Goal: Navigation & Orientation: Find specific page/section

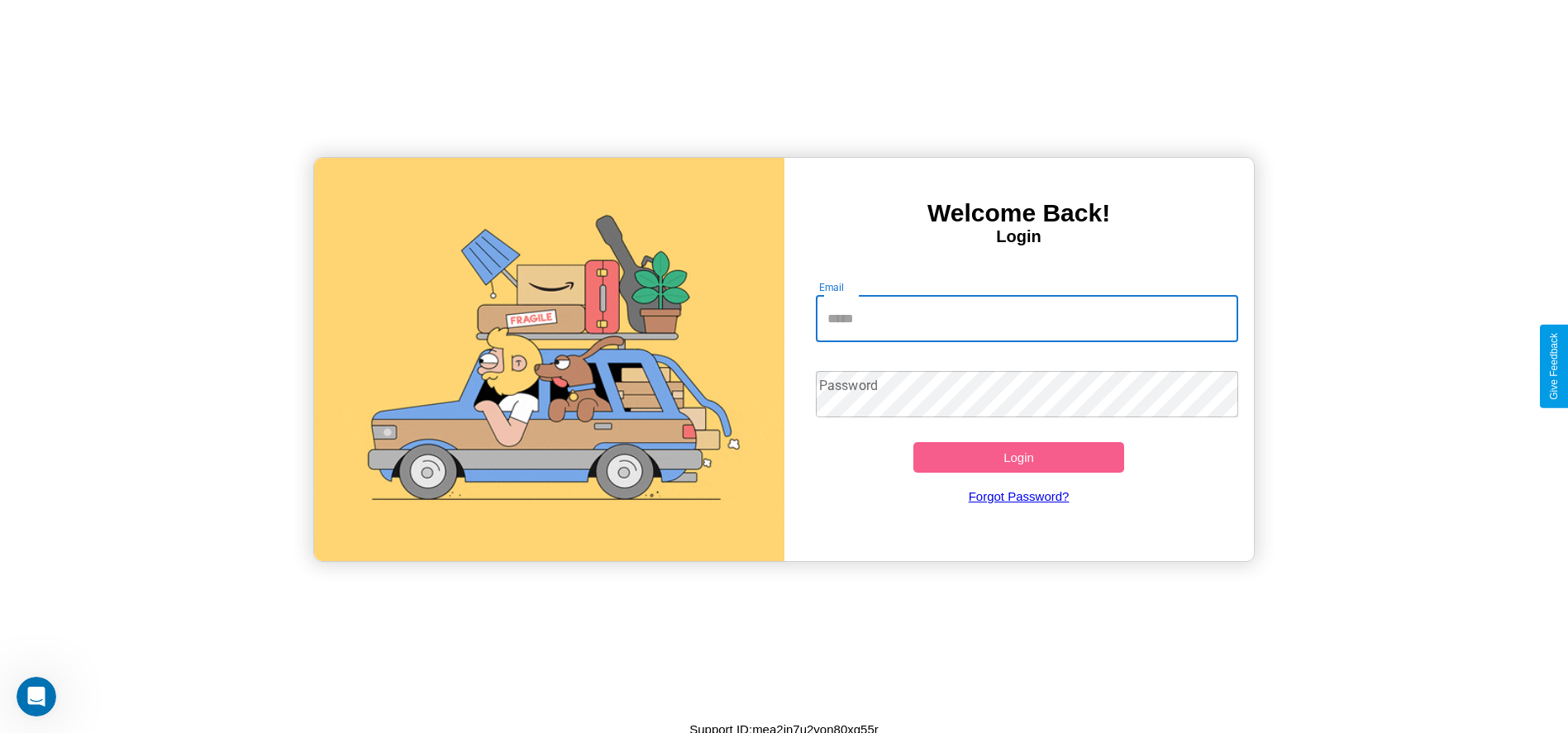
click at [1026, 318] on input "Email" at bounding box center [1026, 319] width 422 height 46
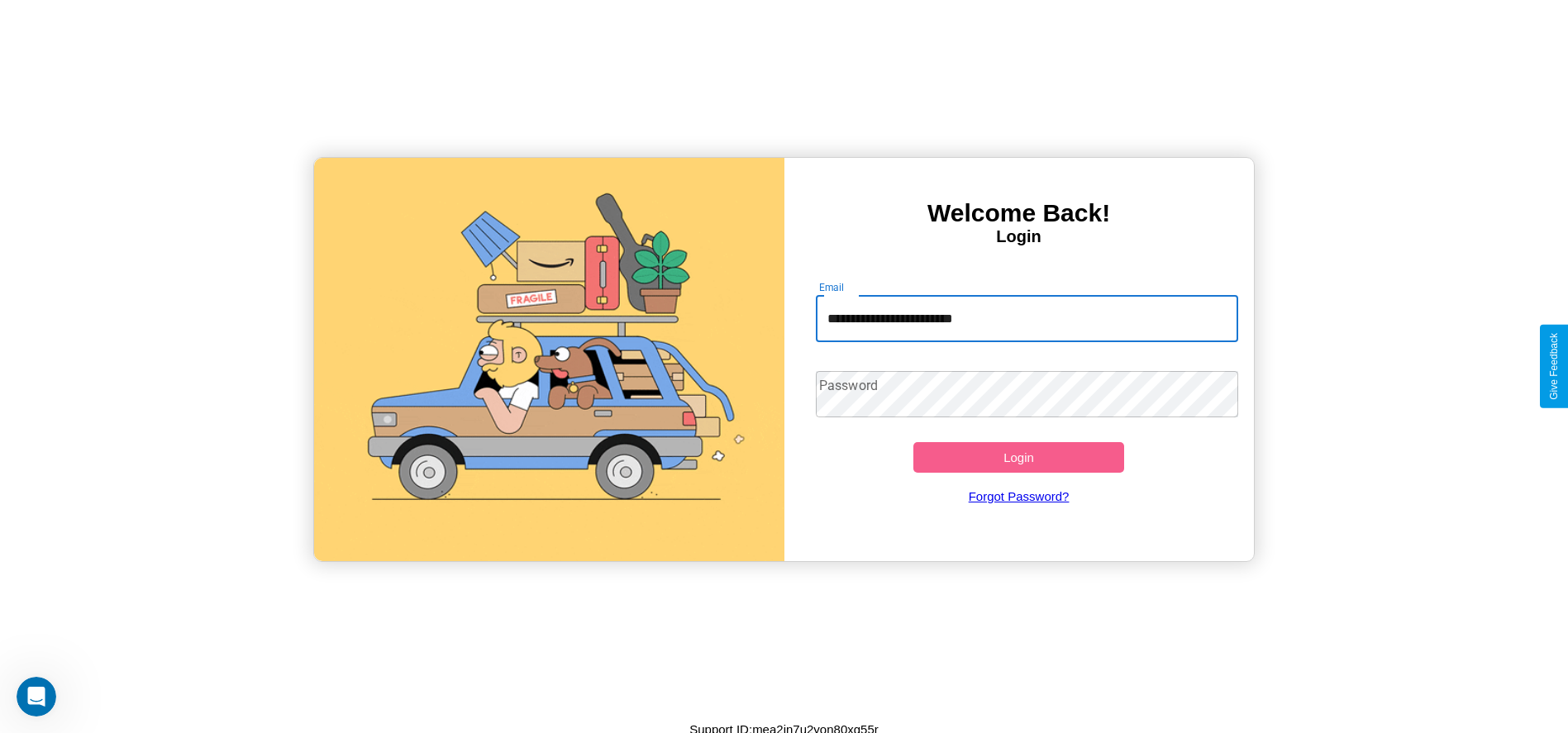
type input "**********"
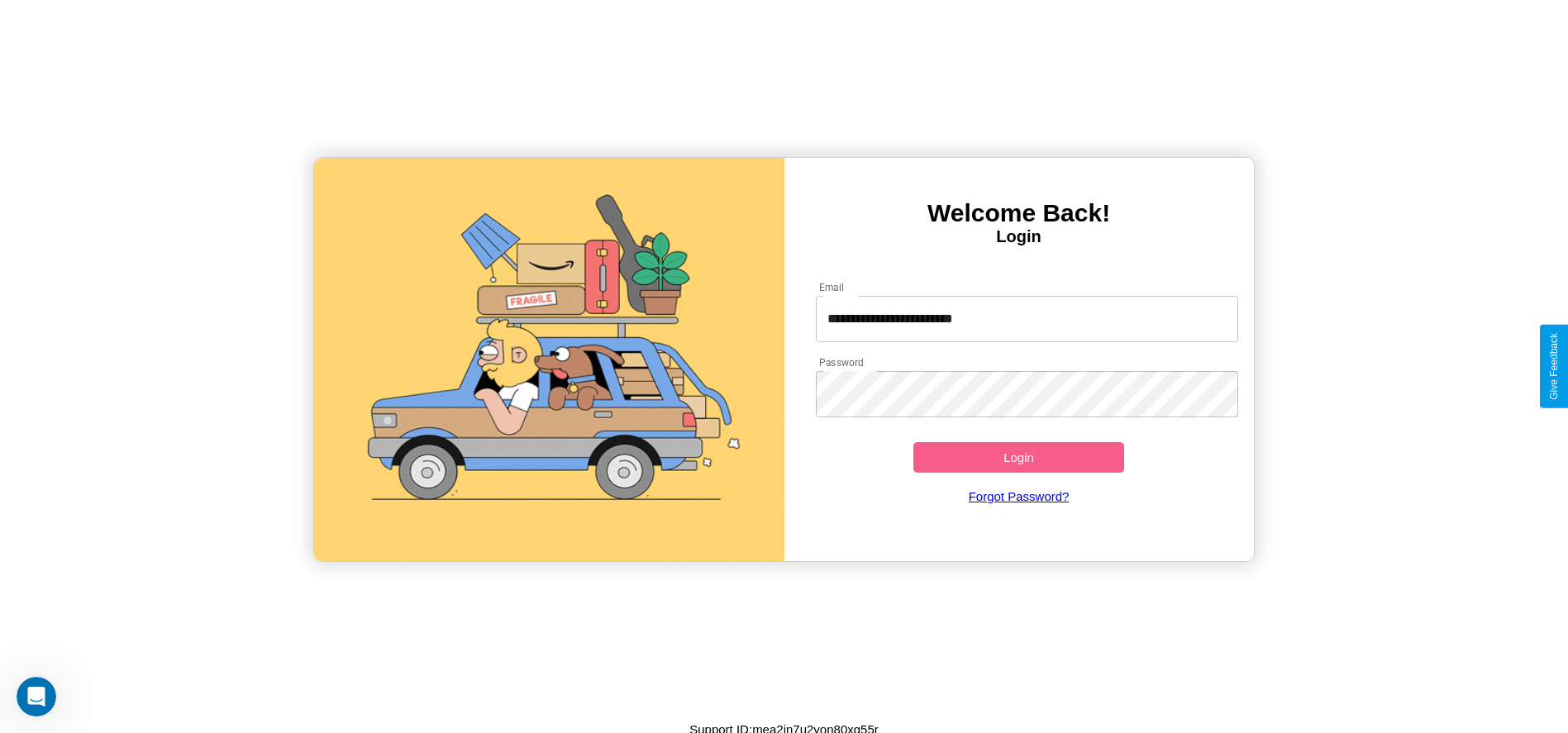
click at [1019, 457] on button "Login" at bounding box center [1020, 458] width 211 height 31
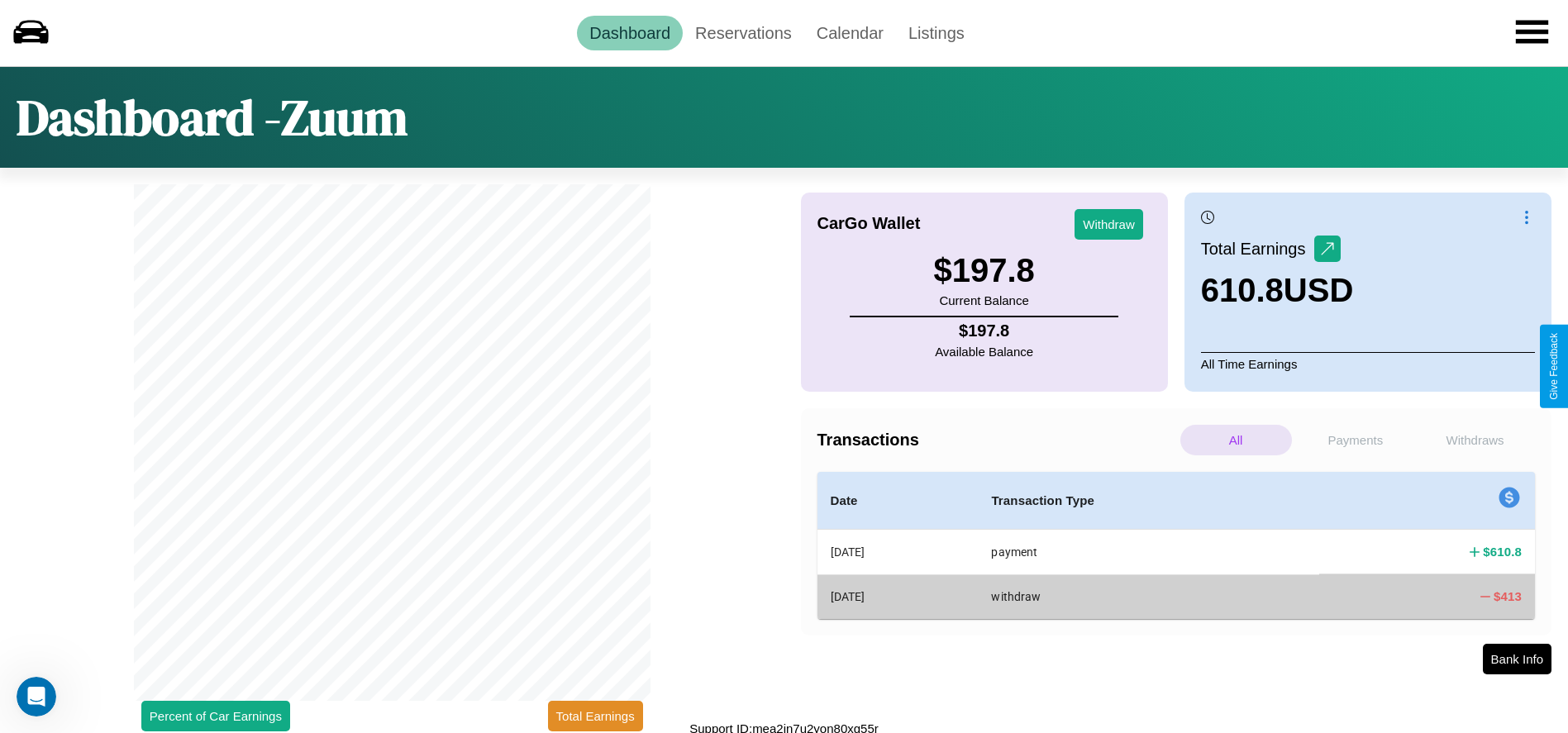
scroll to position [7, 0]
